Goal: Transaction & Acquisition: Purchase product/service

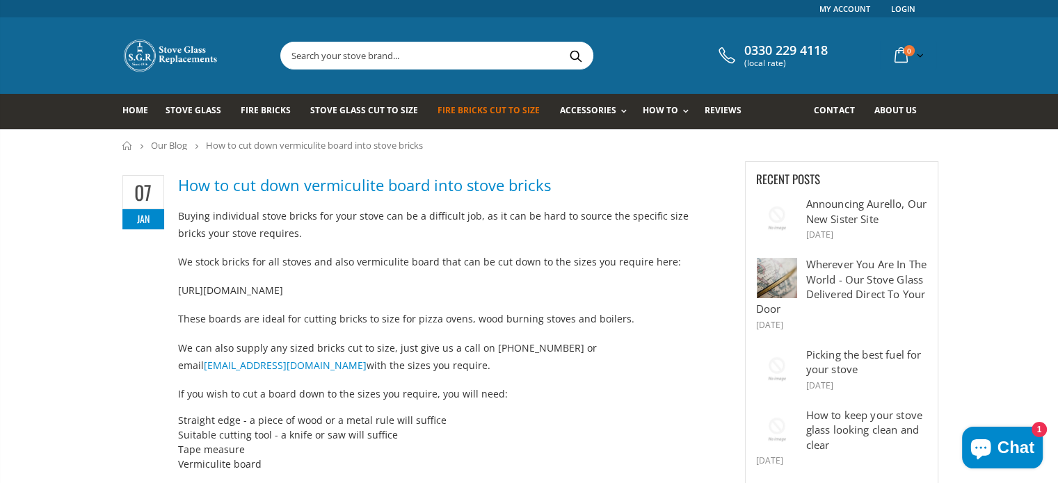
click at [523, 108] on span "Fire Bricks Cut To Size" at bounding box center [488, 110] width 102 height 12
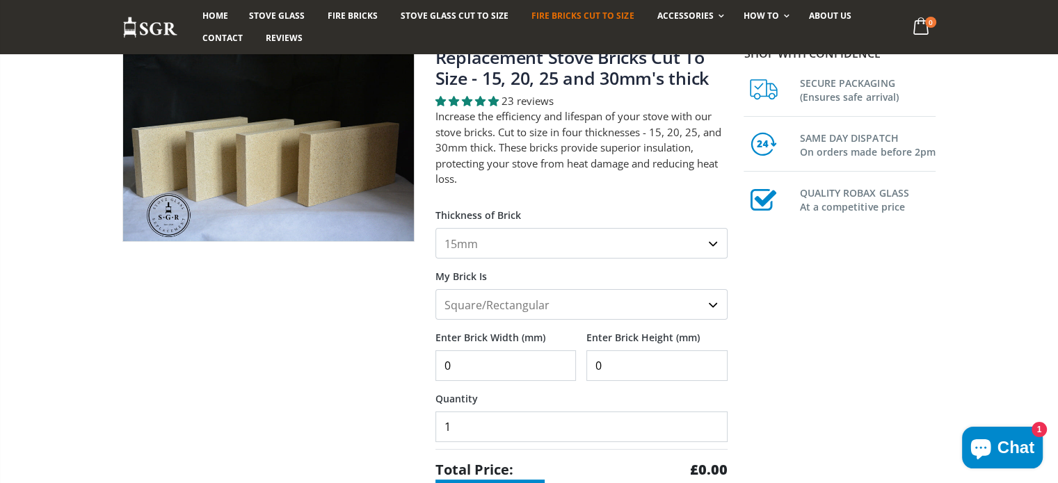
scroll to position [139, 0]
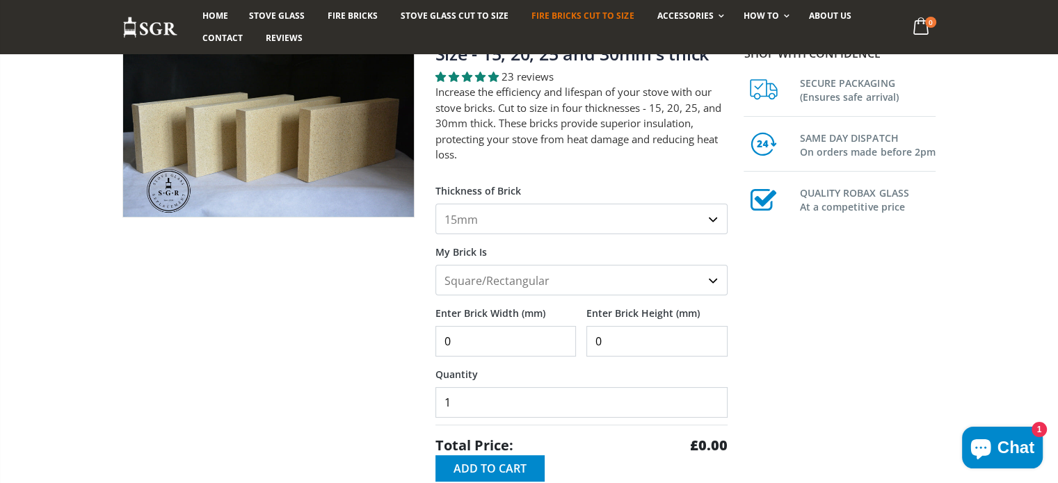
click at [711, 280] on select "Square/Rectangular Shaped (+£8)" at bounding box center [581, 280] width 292 height 31
click at [435, 265] on select "Square/Rectangular Shaped (+£8)" at bounding box center [581, 280] width 292 height 31
type input "1"
click at [562, 334] on input "1" at bounding box center [505, 341] width 141 height 31
type input "280"
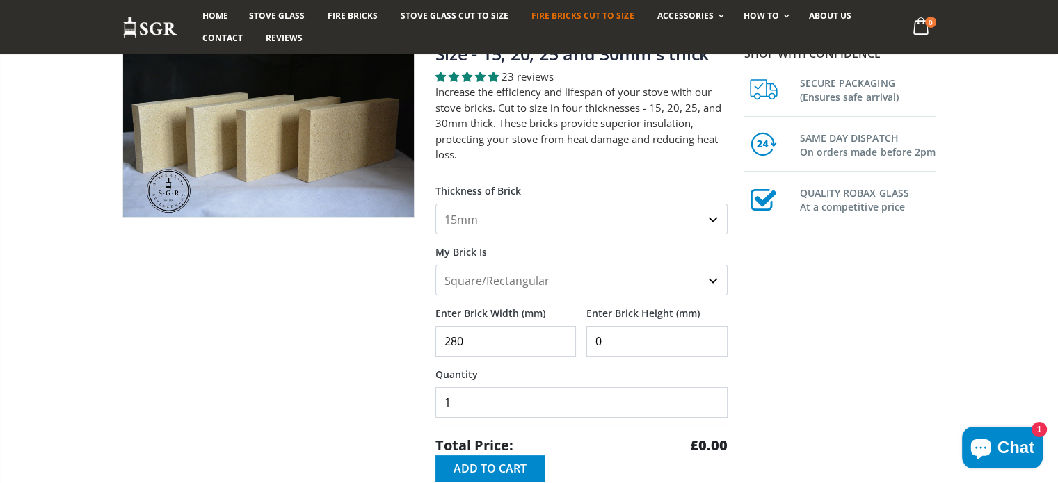
drag, startPoint x: 601, startPoint y: 340, endPoint x: 592, endPoint y: 340, distance: 8.3
click at [592, 340] on input "0" at bounding box center [656, 341] width 141 height 31
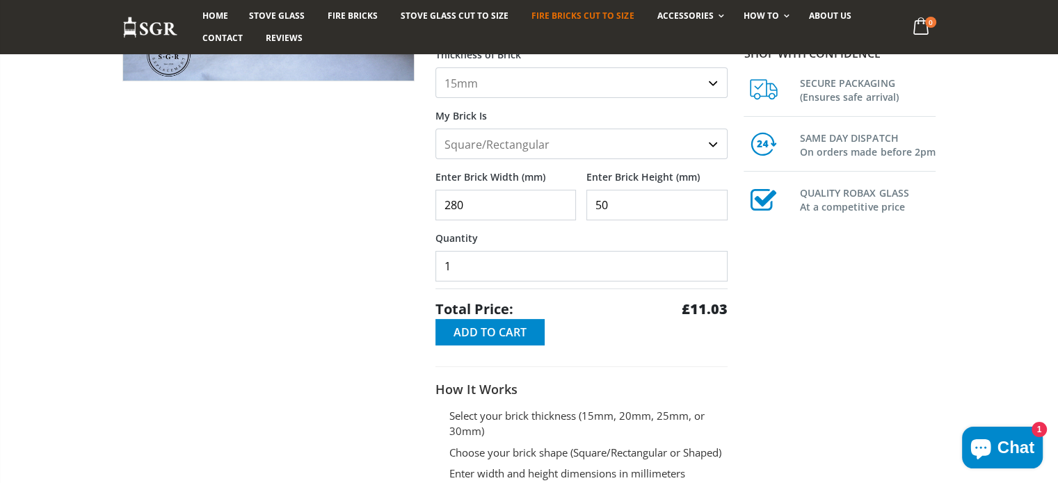
scroll to position [278, 0]
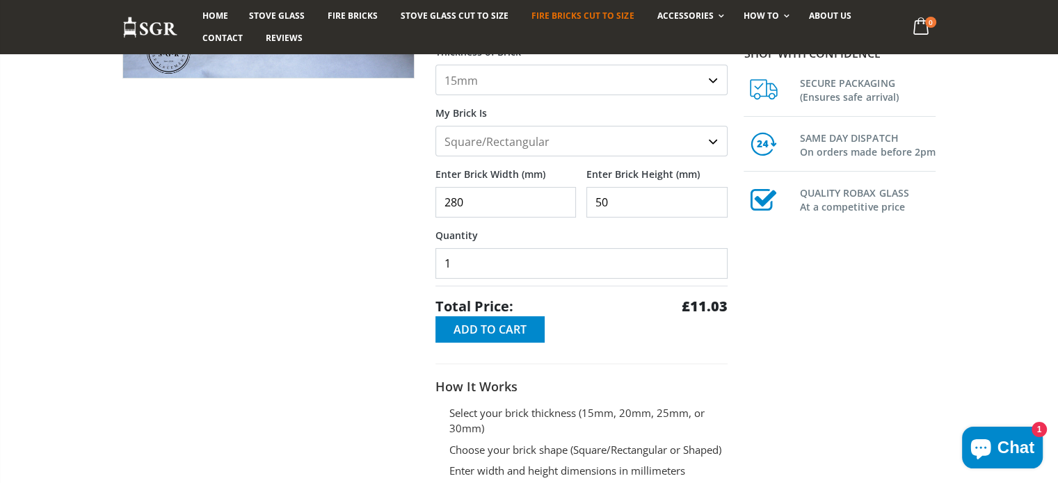
type input "50"
type input "2"
click at [714, 254] on input "2" at bounding box center [581, 263] width 292 height 31
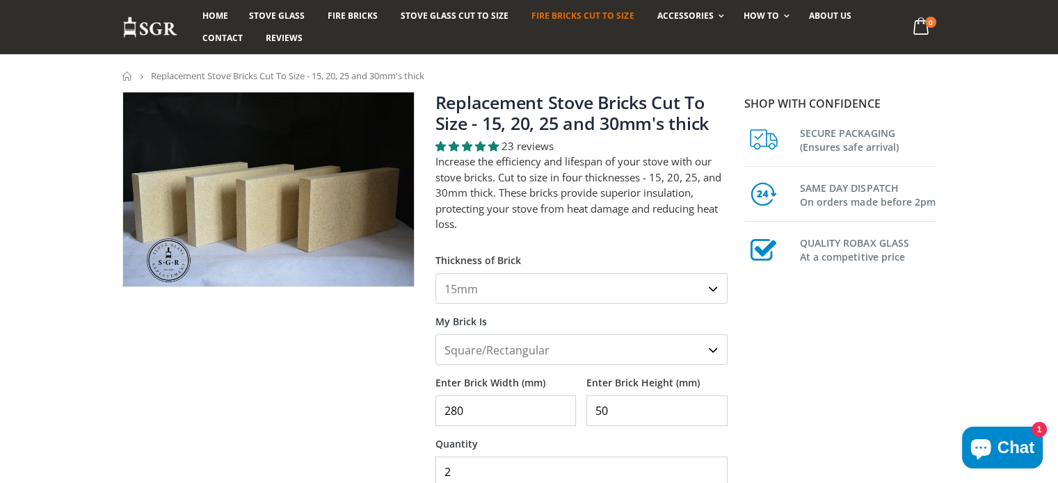
scroll to position [139, 0]
